Goal: Obtain resource: Obtain resource

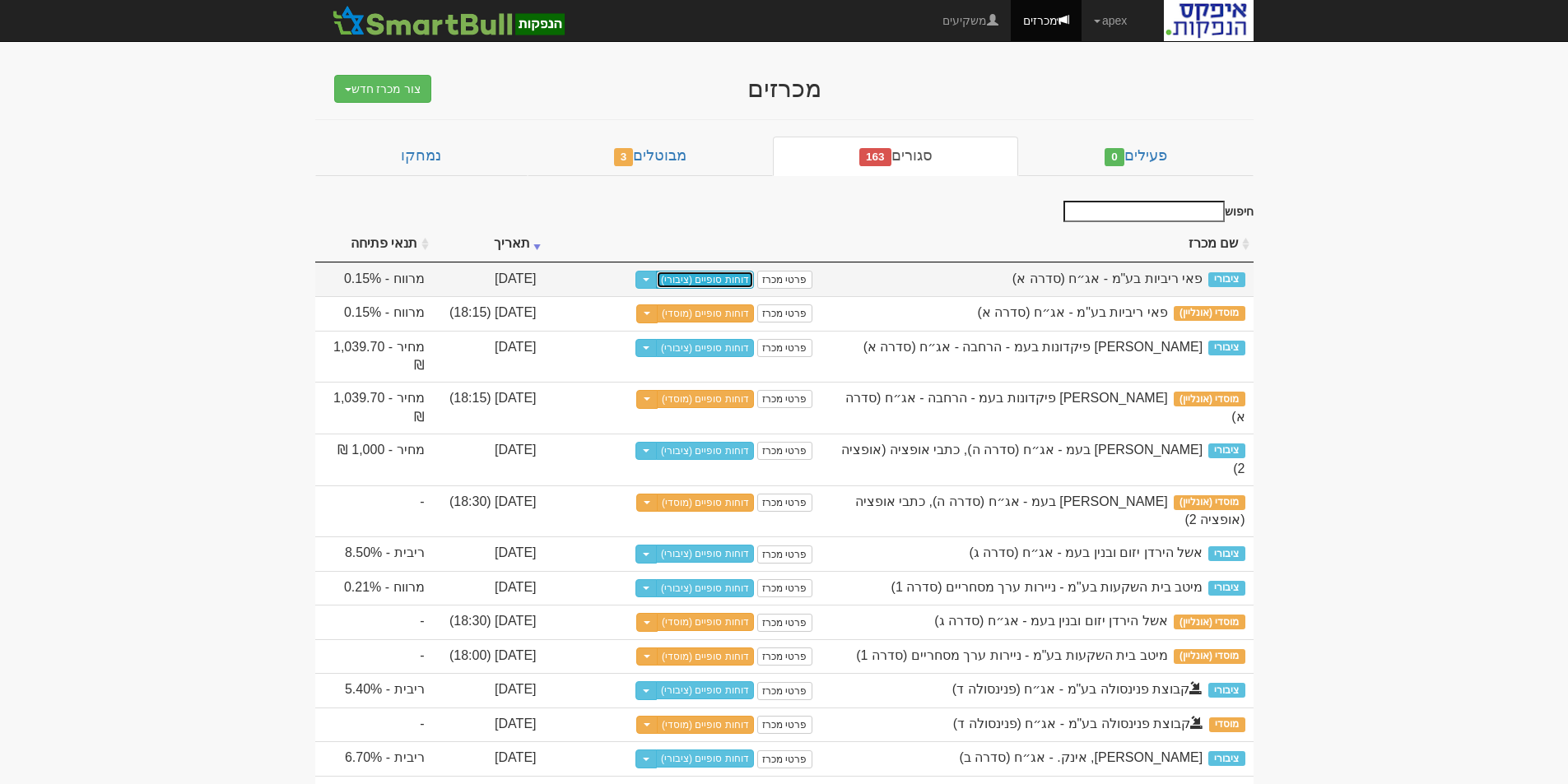
click at [715, 282] on link "דוחות סופיים (ציבורי)" at bounding box center [704, 280] width 98 height 18
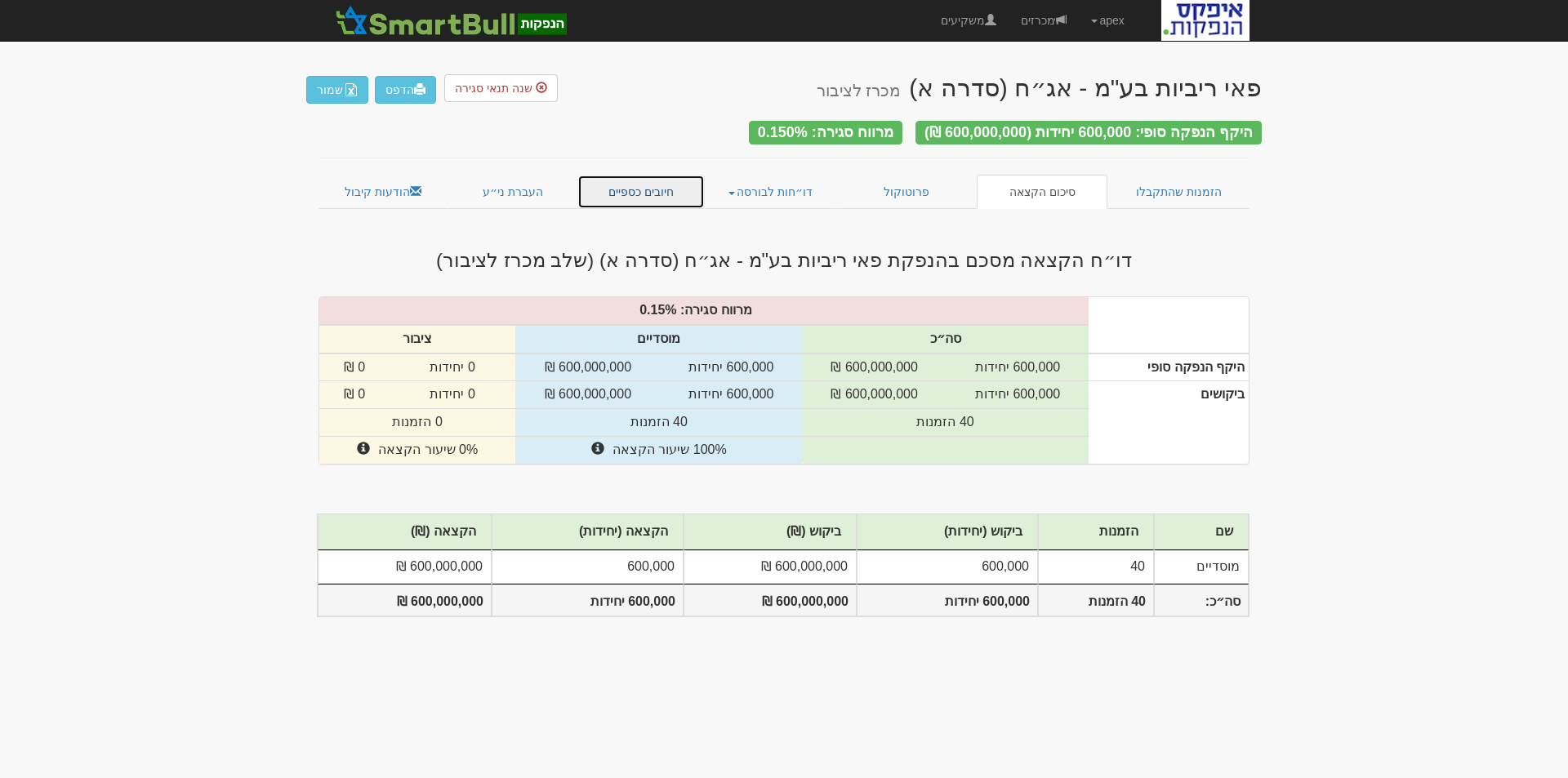
click at [627, 185] on link "חיובים כספיים" at bounding box center [641, 191] width 127 height 34
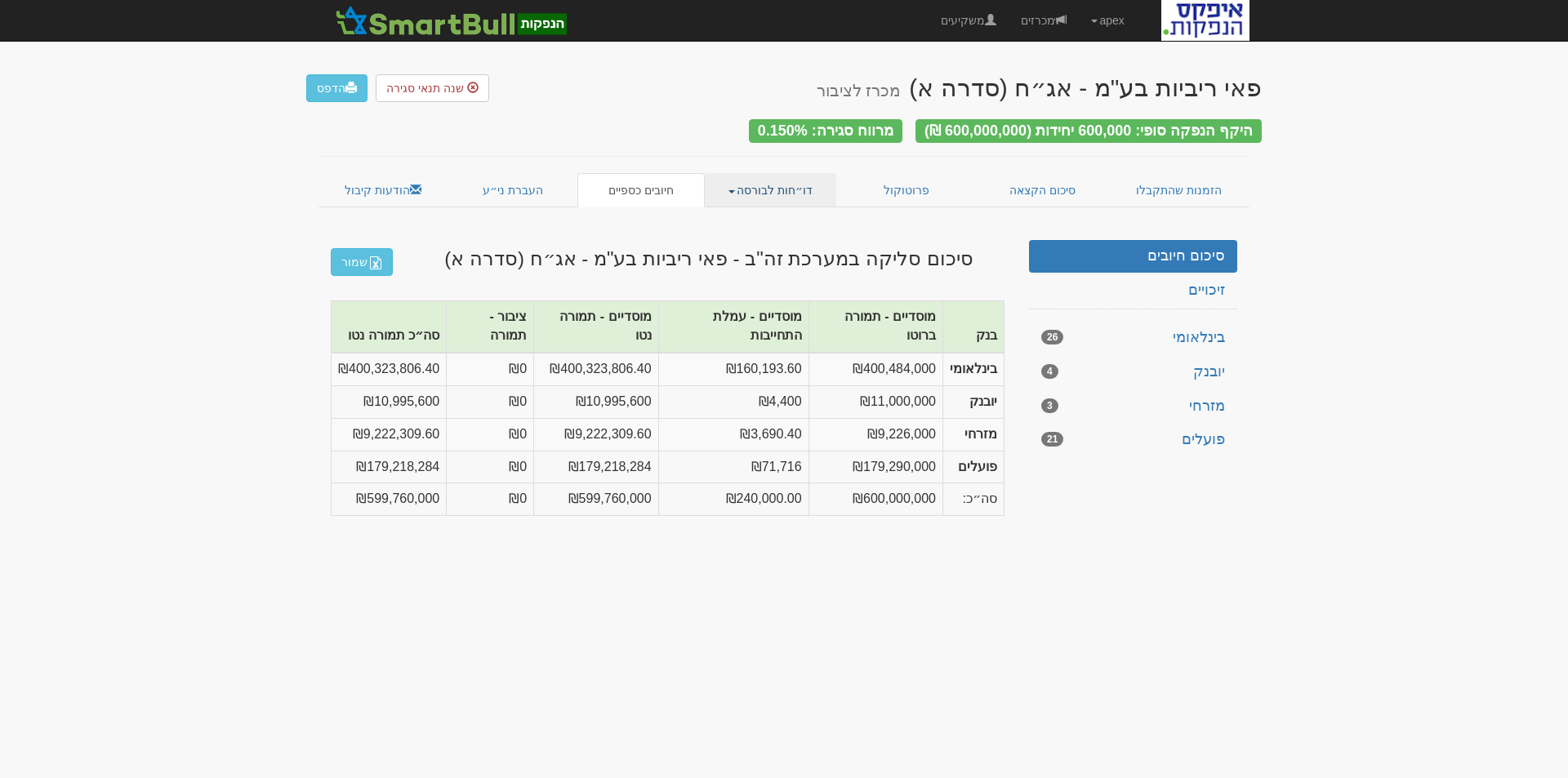
click at [781, 176] on link "דו״חות לבורסה" at bounding box center [771, 190] width 133 height 34
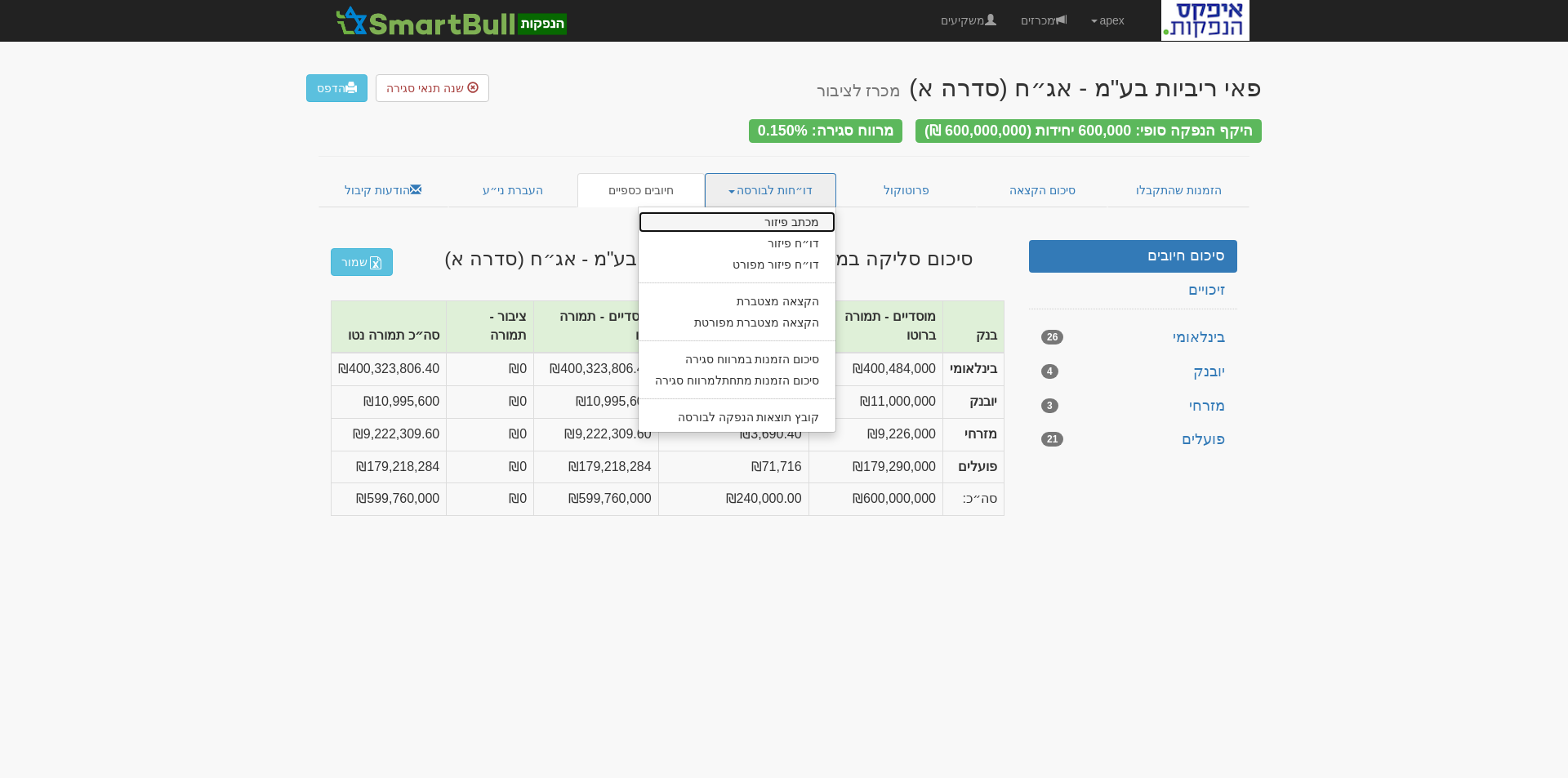
click at [816, 212] on link "מכתב פיזור" at bounding box center [737, 222] width 198 height 21
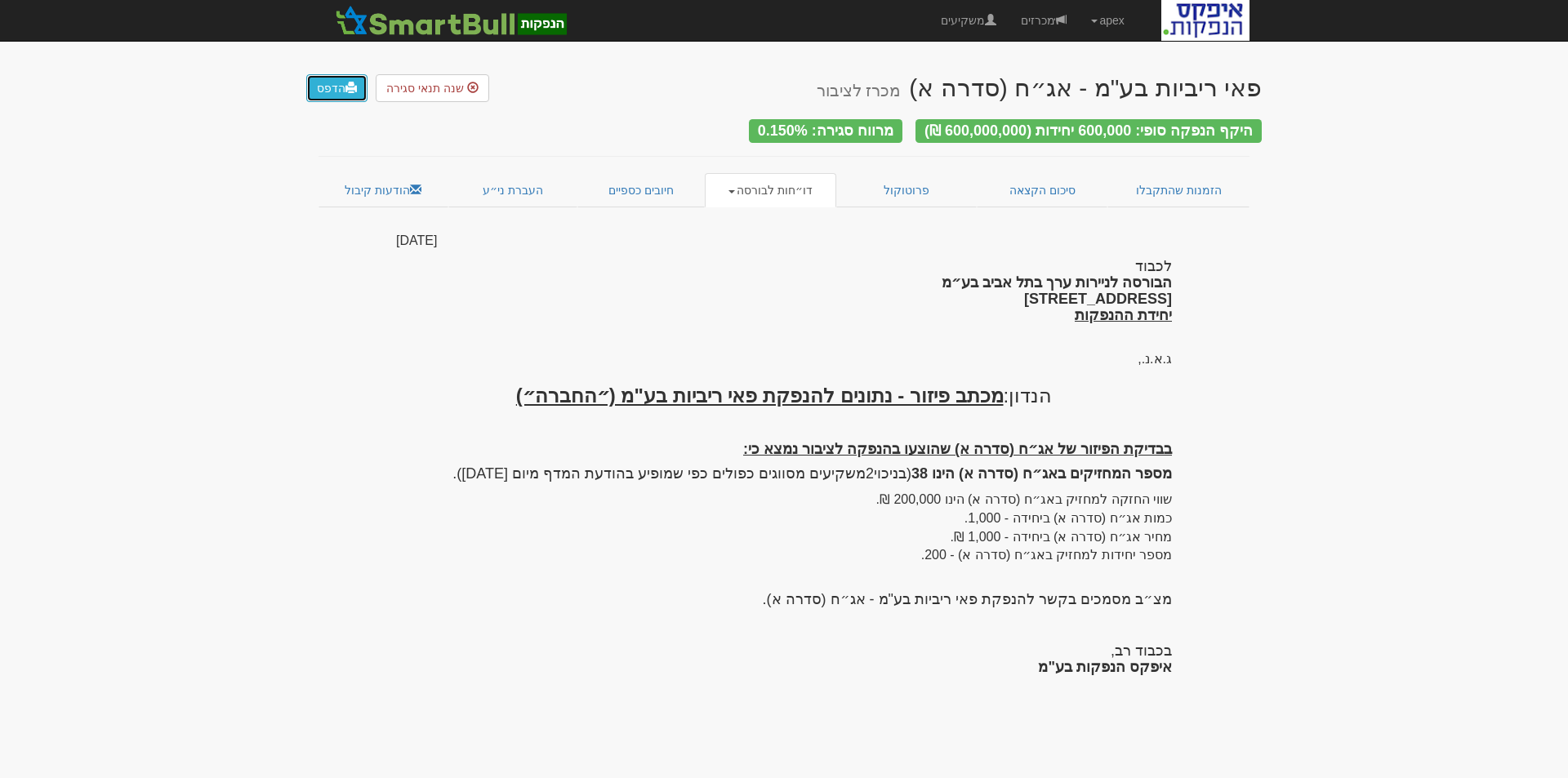
click at [339, 88] on link "הדפס" at bounding box center [337, 89] width 61 height 28
click at [735, 191] on span at bounding box center [731, 192] width 6 height 4
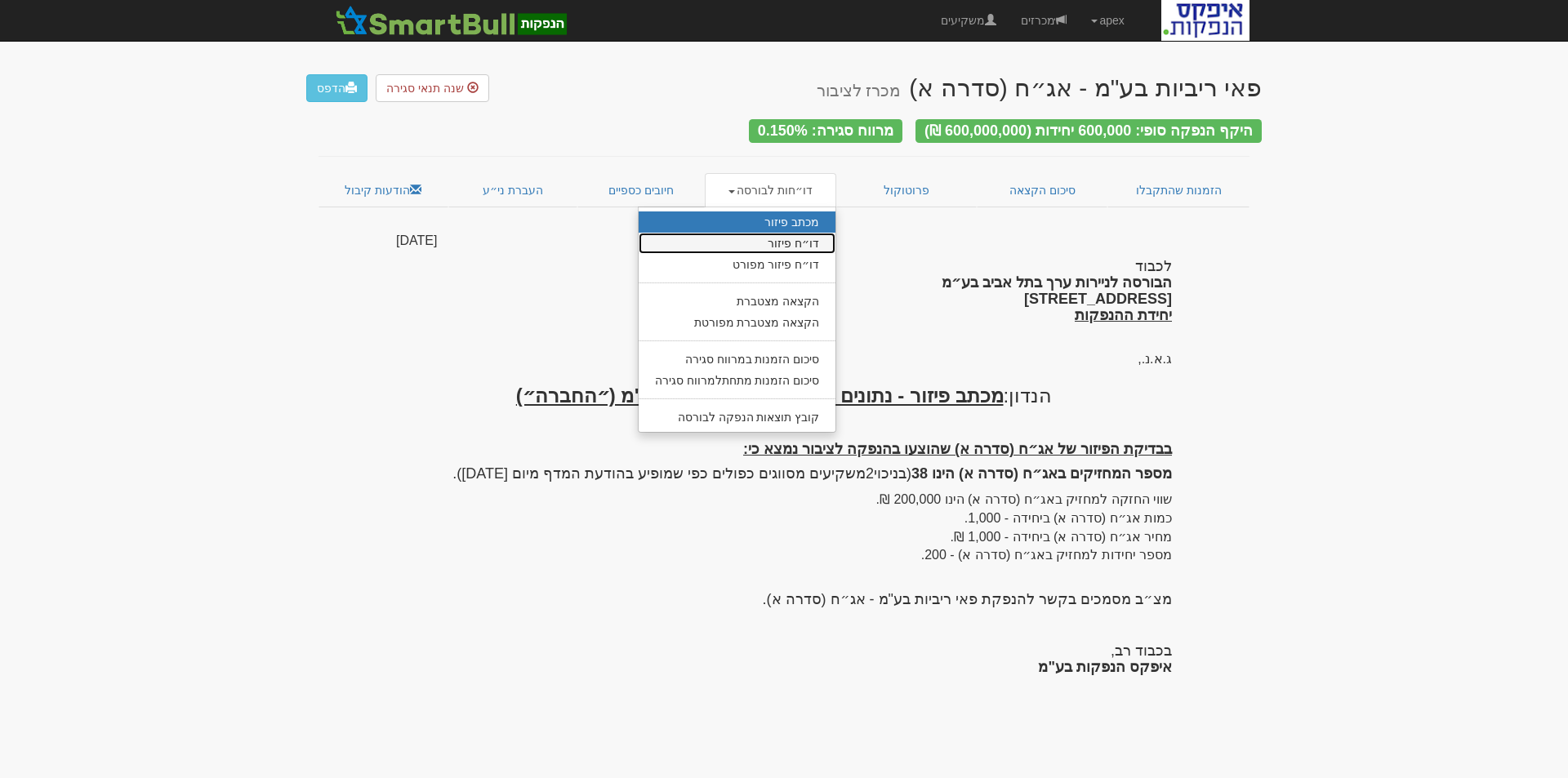
click at [814, 240] on link "דו״ח פיזור" at bounding box center [737, 243] width 198 height 21
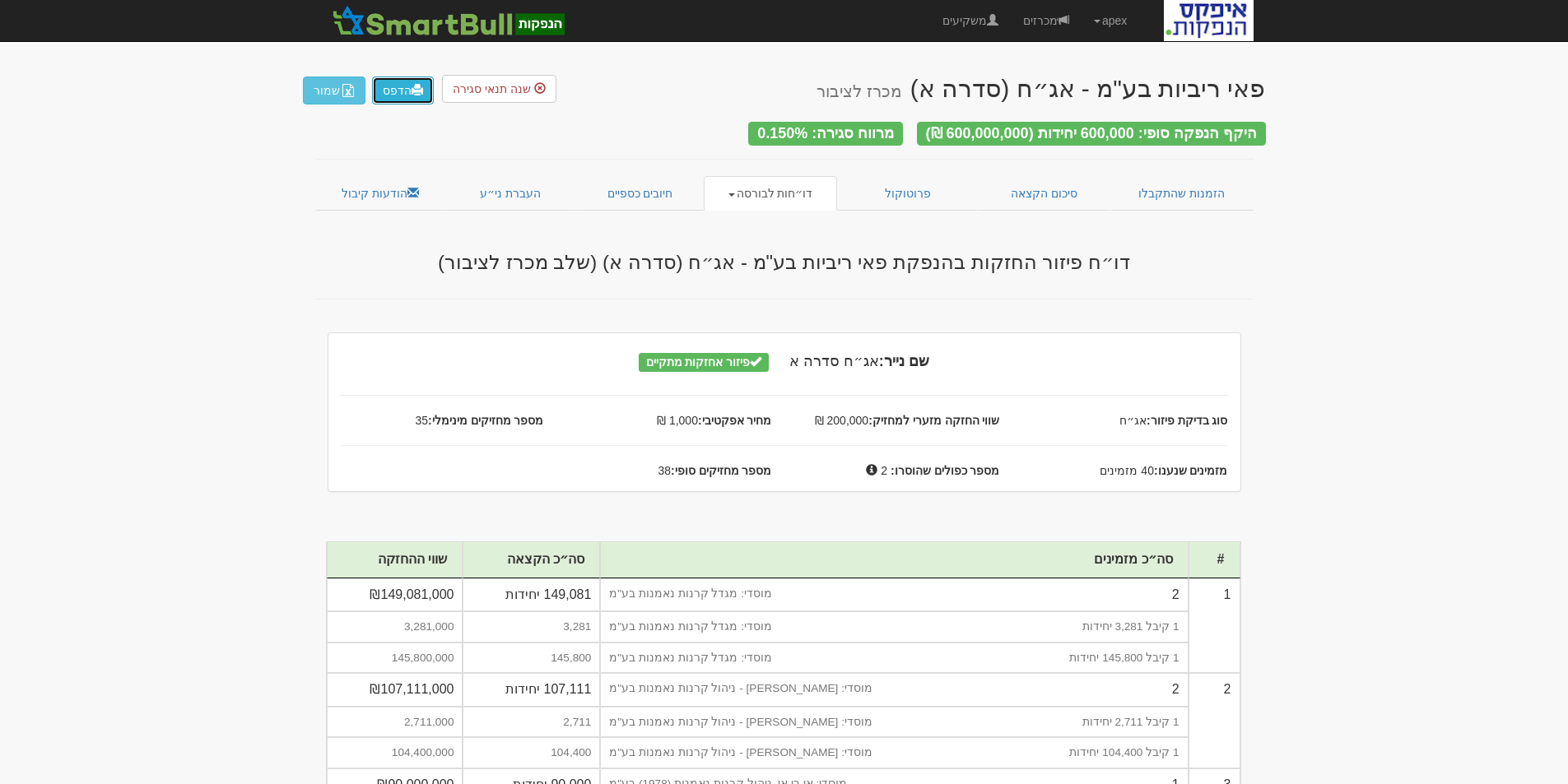
click at [412, 89] on span at bounding box center [417, 89] width 12 height 12
click at [736, 194] on link "דו״חות לבורסה" at bounding box center [770, 193] width 134 height 35
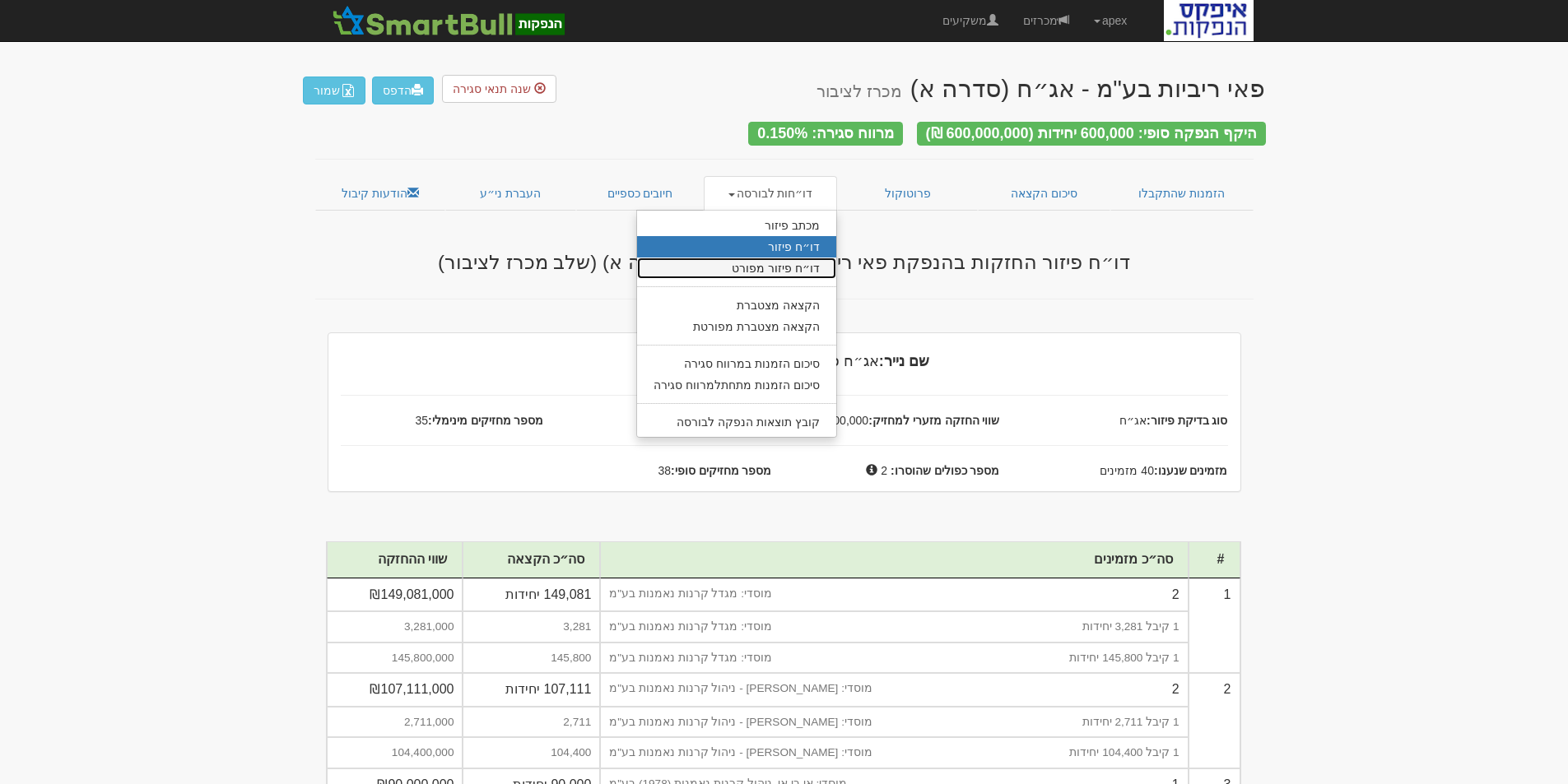
click at [780, 260] on link "דו״ח פיזור מפורט" at bounding box center [736, 268] width 199 height 21
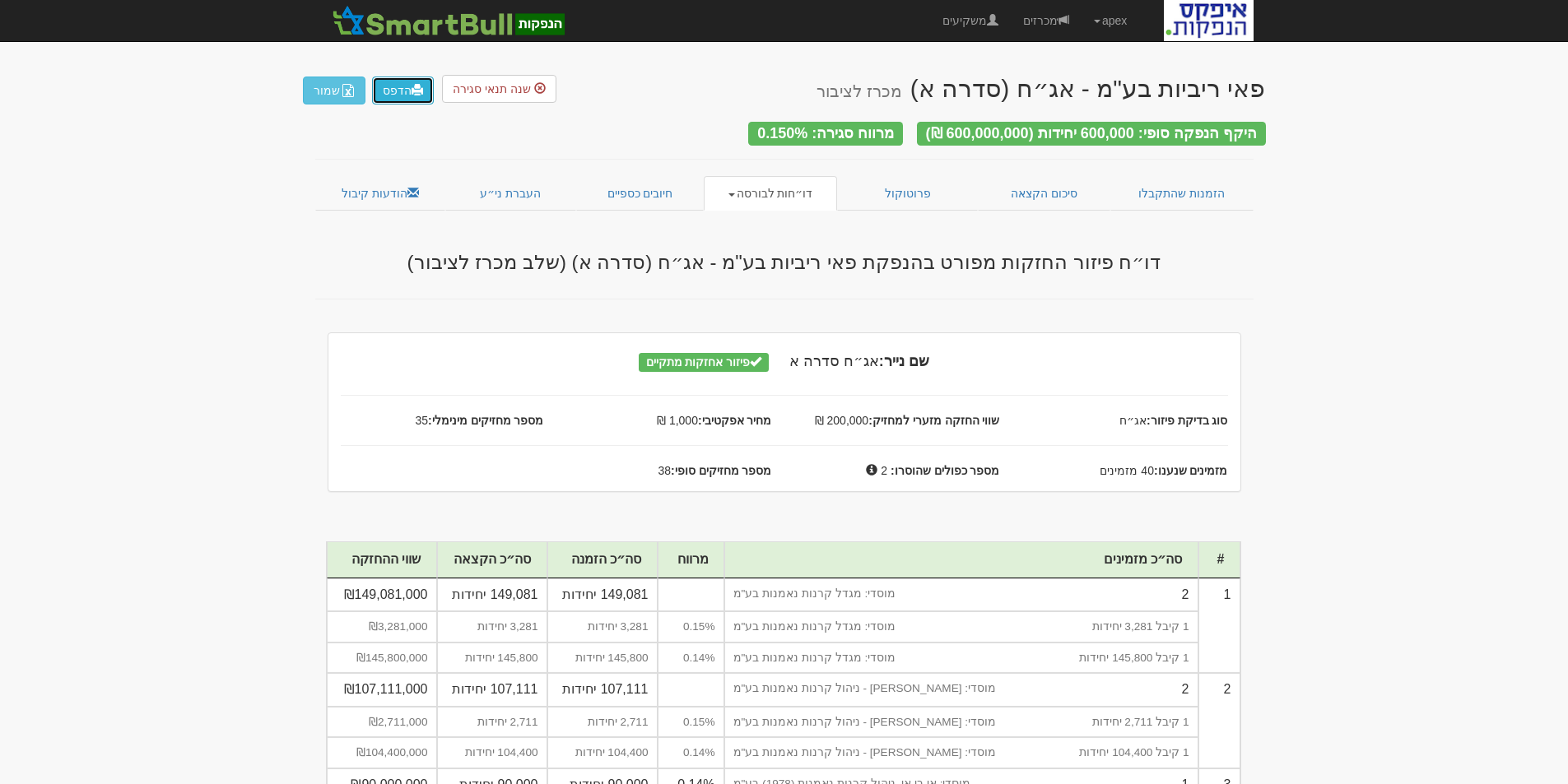
click at [407, 98] on link "הדפס" at bounding box center [403, 91] width 62 height 28
click at [735, 194] on span at bounding box center [731, 196] width 6 height 4
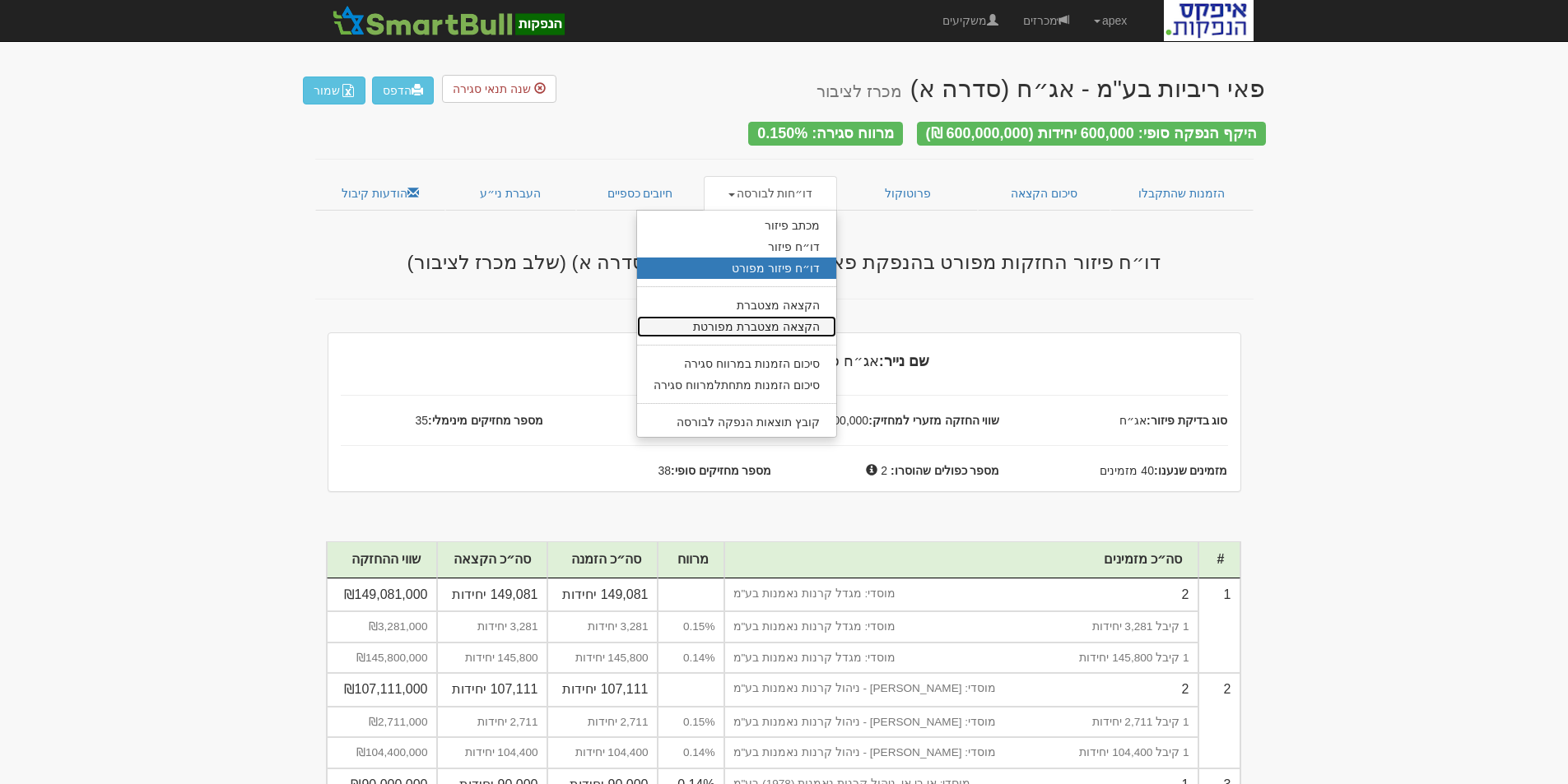
click at [757, 317] on link "הקצאה מצטברת מפורטת" at bounding box center [736, 327] width 199 height 21
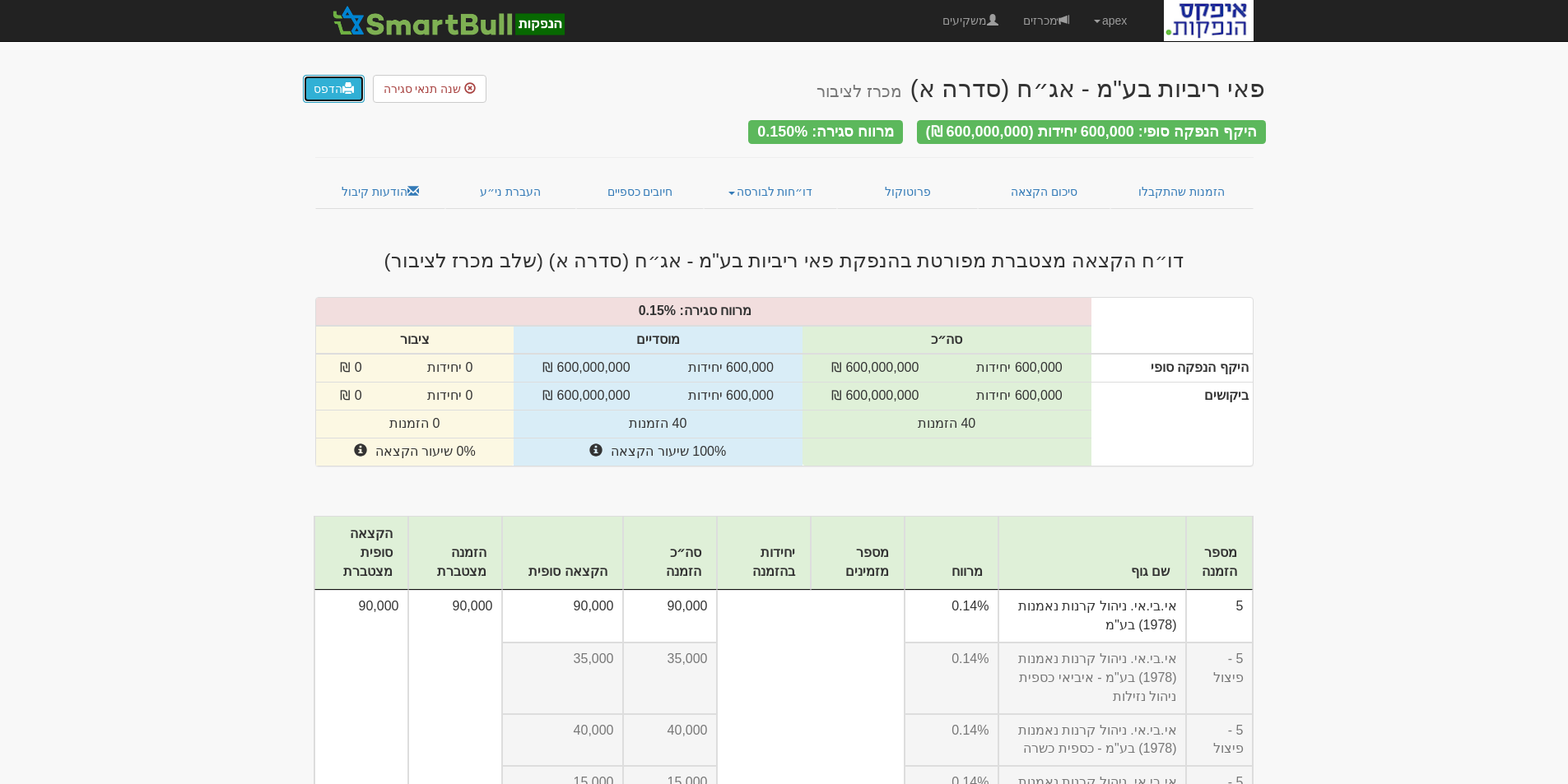
click at [334, 88] on link "הדפס" at bounding box center [334, 89] width 62 height 28
click at [334, 85] on link "הדפס" at bounding box center [334, 89] width 62 height 28
